Goal: Task Accomplishment & Management: Manage account settings

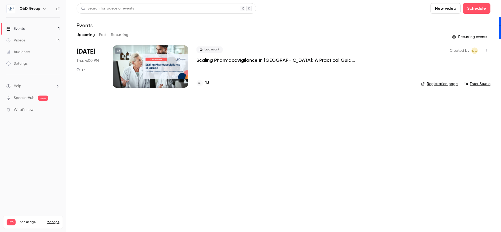
click at [176, 55] on div at bounding box center [150, 66] width 75 height 42
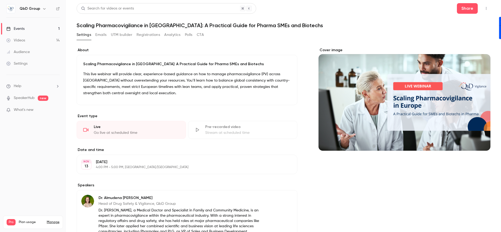
click at [105, 34] on button "Emails" at bounding box center [100, 35] width 11 height 8
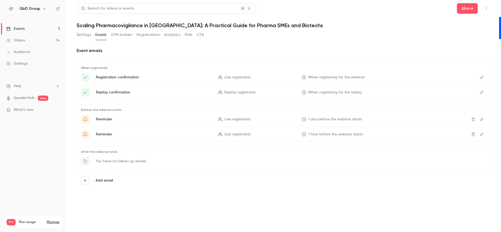
click at [141, 35] on button "Registrations" at bounding box center [149, 35] width 24 height 8
